Goal: Contribute content: Contribute content

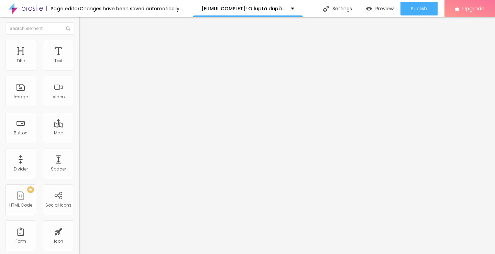
click at [79, 59] on span "Add image" at bounding box center [93, 56] width 28 height 6
click at [79, 141] on input "https://" at bounding box center [120, 137] width 83 height 7
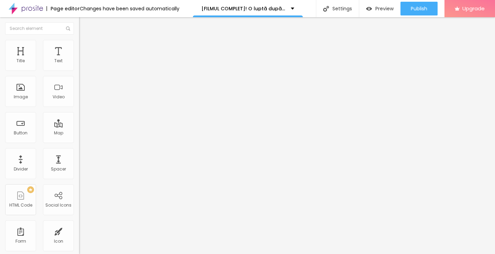
type input "https://https://streamzy.fun/ro/movie/1054867/one-battle-after-another-albobe"
click at [79, 108] on span "Original" at bounding box center [87, 105] width 17 height 6
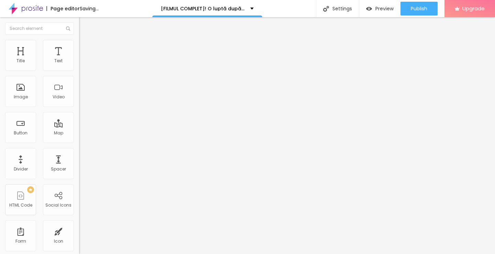
click at [79, 112] on span "Cinema" at bounding box center [87, 109] width 17 height 6
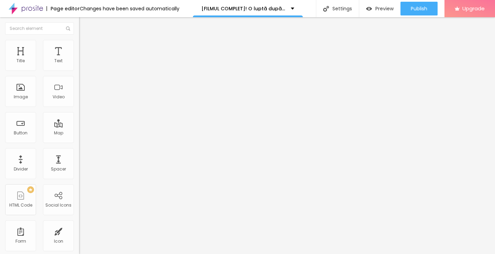
click at [116, 58] on img at bounding box center [118, 56] width 4 height 4
click at [79, 58] on div "Add image" at bounding box center [118, 56] width 79 height 5
click at [79, 59] on span "Add image" at bounding box center [93, 56] width 28 height 6
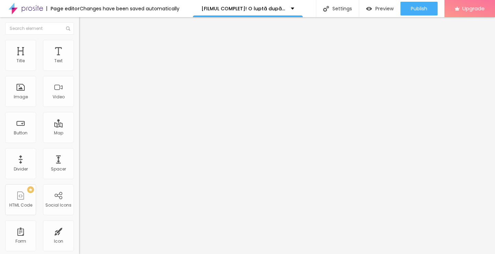
click at [116, 58] on img at bounding box center [118, 56] width 4 height 4
click at [79, 59] on span "Add image" at bounding box center [93, 56] width 28 height 6
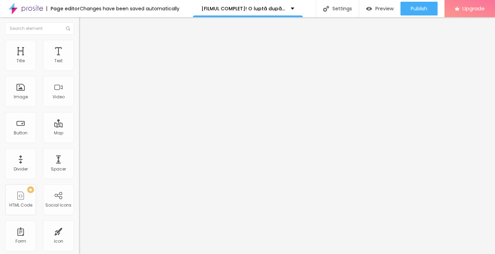
click at [79, 127] on span "Original" at bounding box center [87, 124] width 17 height 6
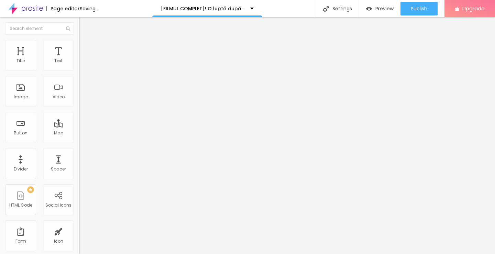
click at [79, 112] on span "Cinema" at bounding box center [87, 109] width 17 height 6
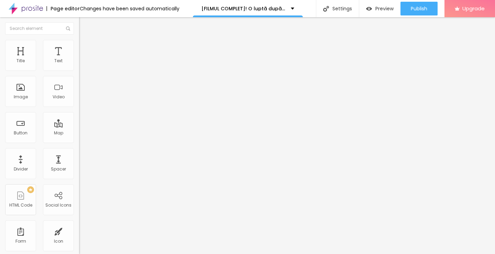
click at [79, 141] on input "https://https://streamzy.fun/ro/movie/1054867/one-battle-after-another-albobe" at bounding box center [120, 137] width 83 height 7
click at [84, 23] on img "button" at bounding box center [87, 25] width 6 height 6
click at [79, 65] on span "Heading 2" at bounding box center [94, 60] width 31 height 9
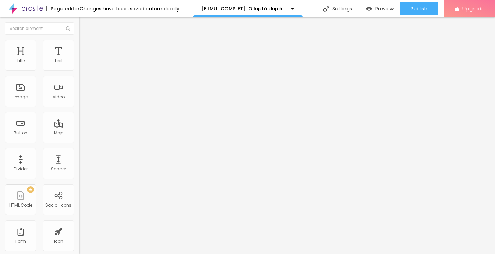
click at [84, 23] on img "button" at bounding box center [87, 25] width 6 height 6
click at [79, 65] on input "Click me" at bounding box center [120, 61] width 83 height 7
paste input "Vezi film acum »▶️ O luptă după alta (2025) film complet online calitate HD în …"
type input "Vezi film acum »▶️ O luptă după alta (2025) film complet online calitate HD în …"
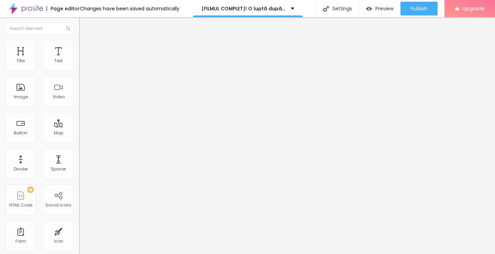
drag, startPoint x: 40, startPoint y: 144, endPoint x: 41, endPoint y: 148, distance: 3.7
click at [79, 142] on input "https://" at bounding box center [120, 138] width 83 height 7
type input "https://https://streamzy.fun/ro/movie/1054867/one-battle-after-another-albobe"
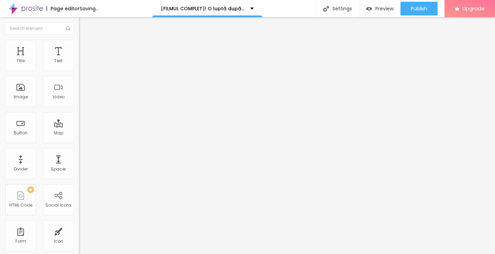
click at [79, 82] on img at bounding box center [81, 79] width 5 height 5
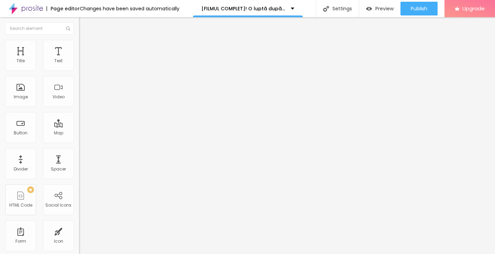
click at [84, 27] on img "button" at bounding box center [87, 25] width 6 height 6
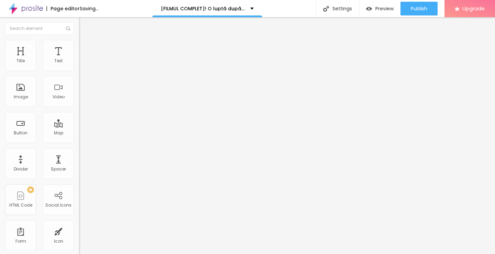
click at [79, 65] on input "Click me" at bounding box center [120, 61] width 83 height 7
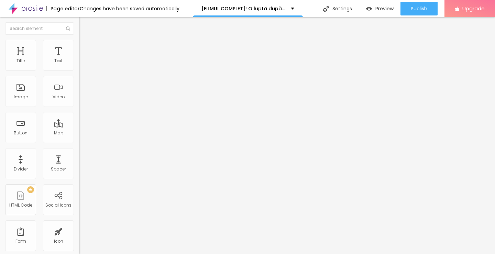
paste input "Descarcă filmul complet »▶️ O luptă după alta (2025) Film cu subtitrare în româ…"
type input "Descarcă filmul complet »▶️ O luptă după alta (2025) Film cu subtitrare în româ…"
drag, startPoint x: 41, startPoint y: 144, endPoint x: 42, endPoint y: 147, distance: 3.6
click at [79, 142] on input "https://" at bounding box center [120, 138] width 83 height 7
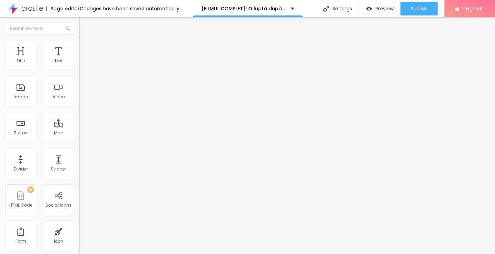
scroll to position [0, 0]
type input "https://https://streamzy.fun/ro/movie/1054867/one-battle-after-another-albobe"
click at [79, 77] on div "Align" at bounding box center [118, 75] width 79 height 4
click at [79, 82] on img at bounding box center [81, 79] width 5 height 5
click at [84, 25] on img "button" at bounding box center [87, 25] width 6 height 6
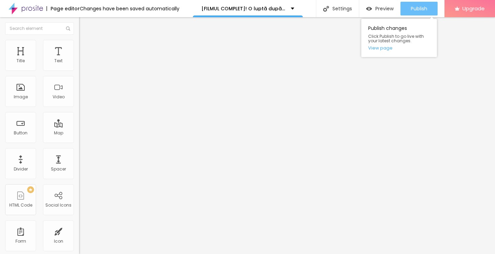
click at [413, 10] on span "Publish" at bounding box center [419, 9] width 17 height 6
click at [385, 49] on link "View page" at bounding box center [399, 48] width 62 height 4
